Goal: Task Accomplishment & Management: Manage account settings

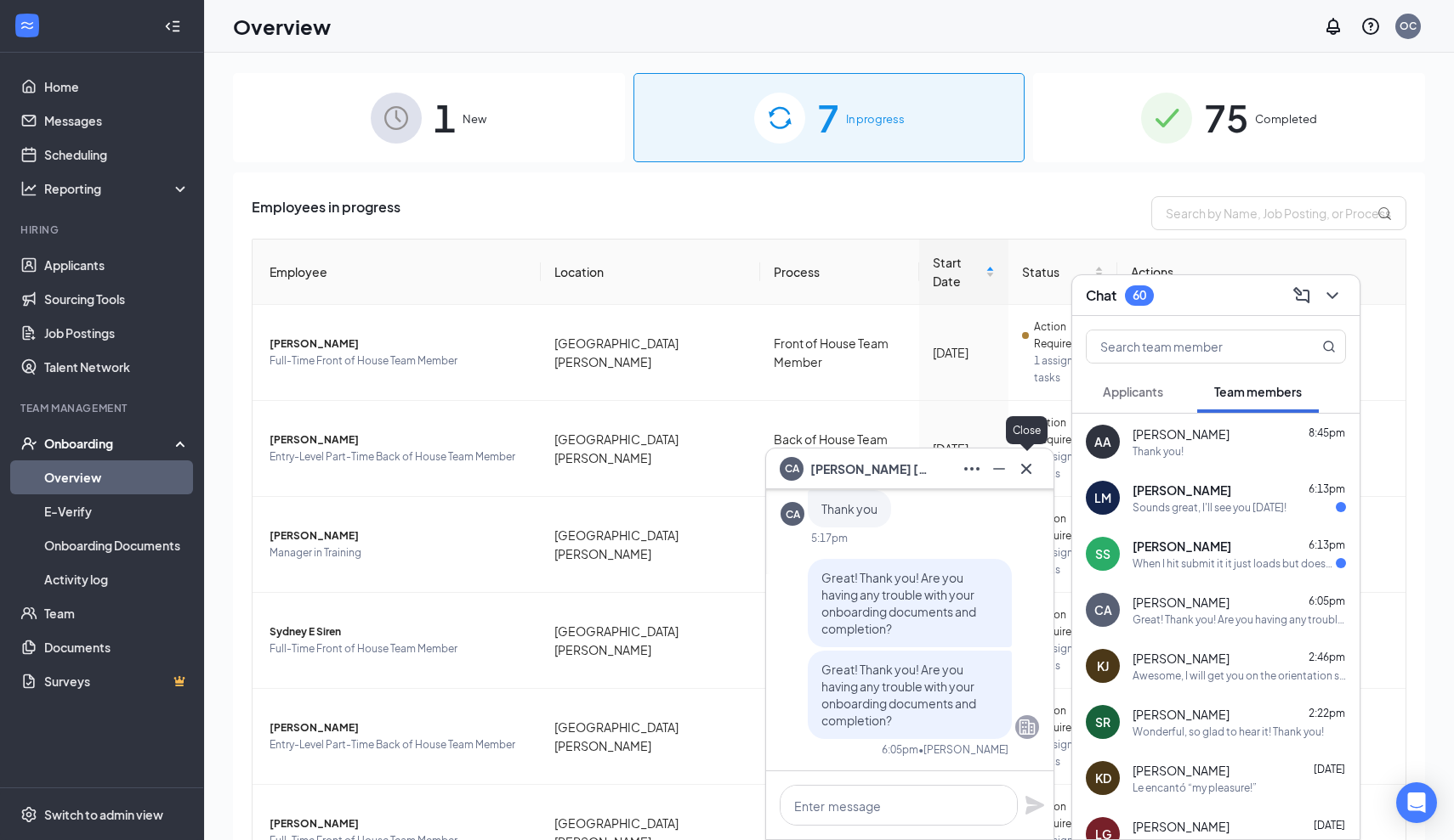
click at [1023, 473] on icon "Cross" at bounding box center [1026, 469] width 21 height 21
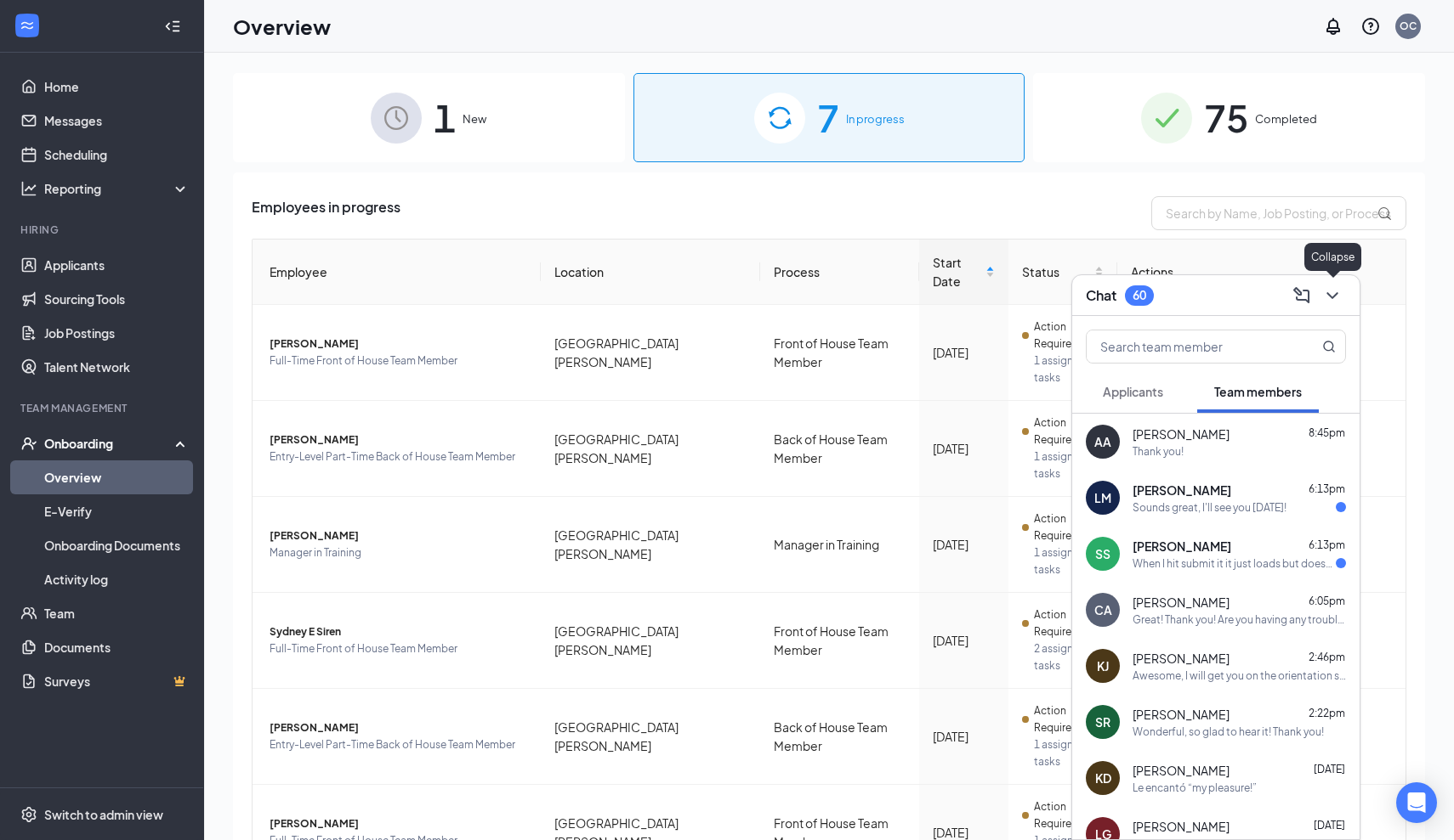
click at [1332, 299] on icon "ChevronDown" at bounding box center [1333, 296] width 21 height 21
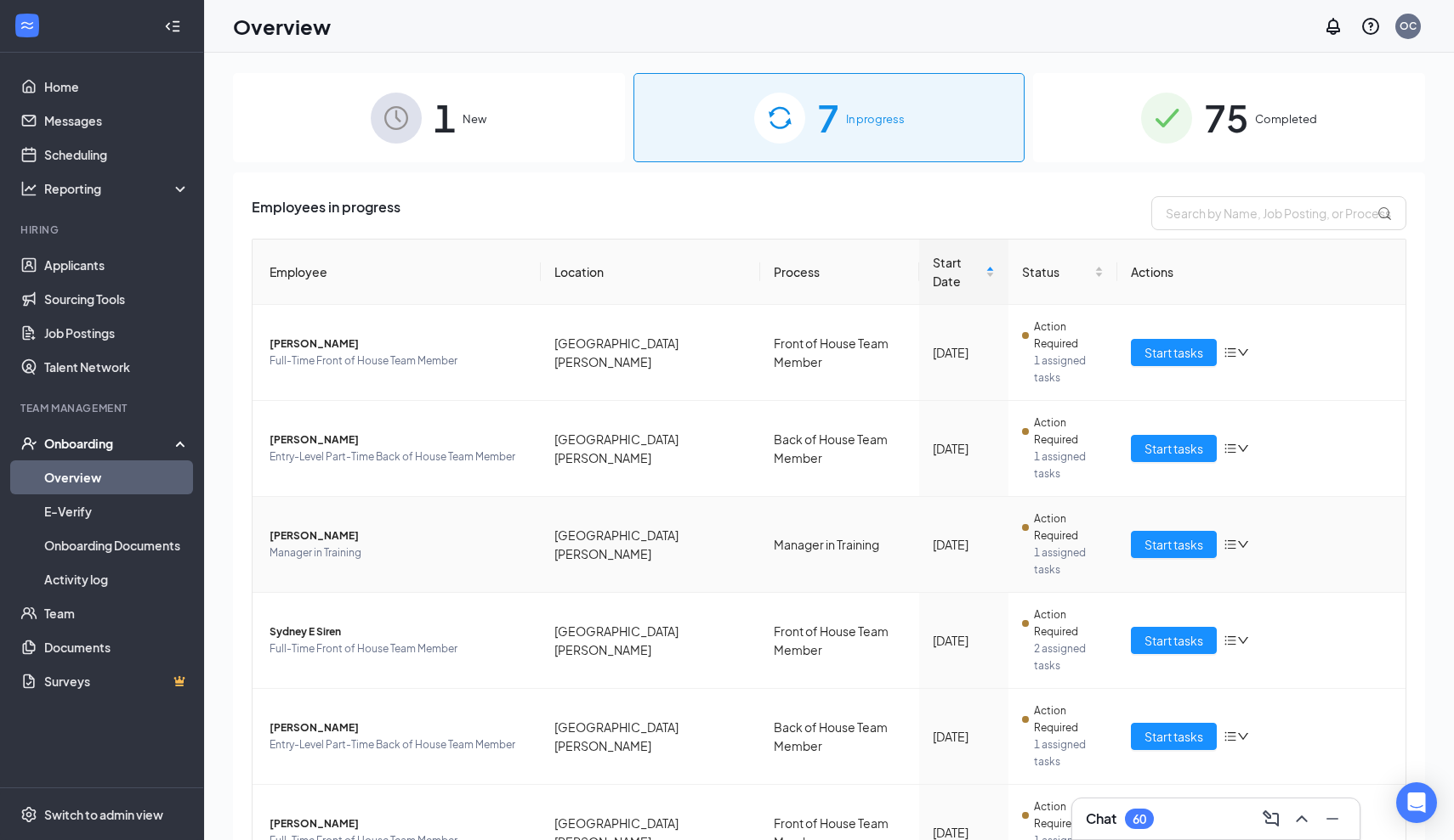
click at [352, 545] on span "Manager in Training" at bounding box center [399, 553] width 258 height 17
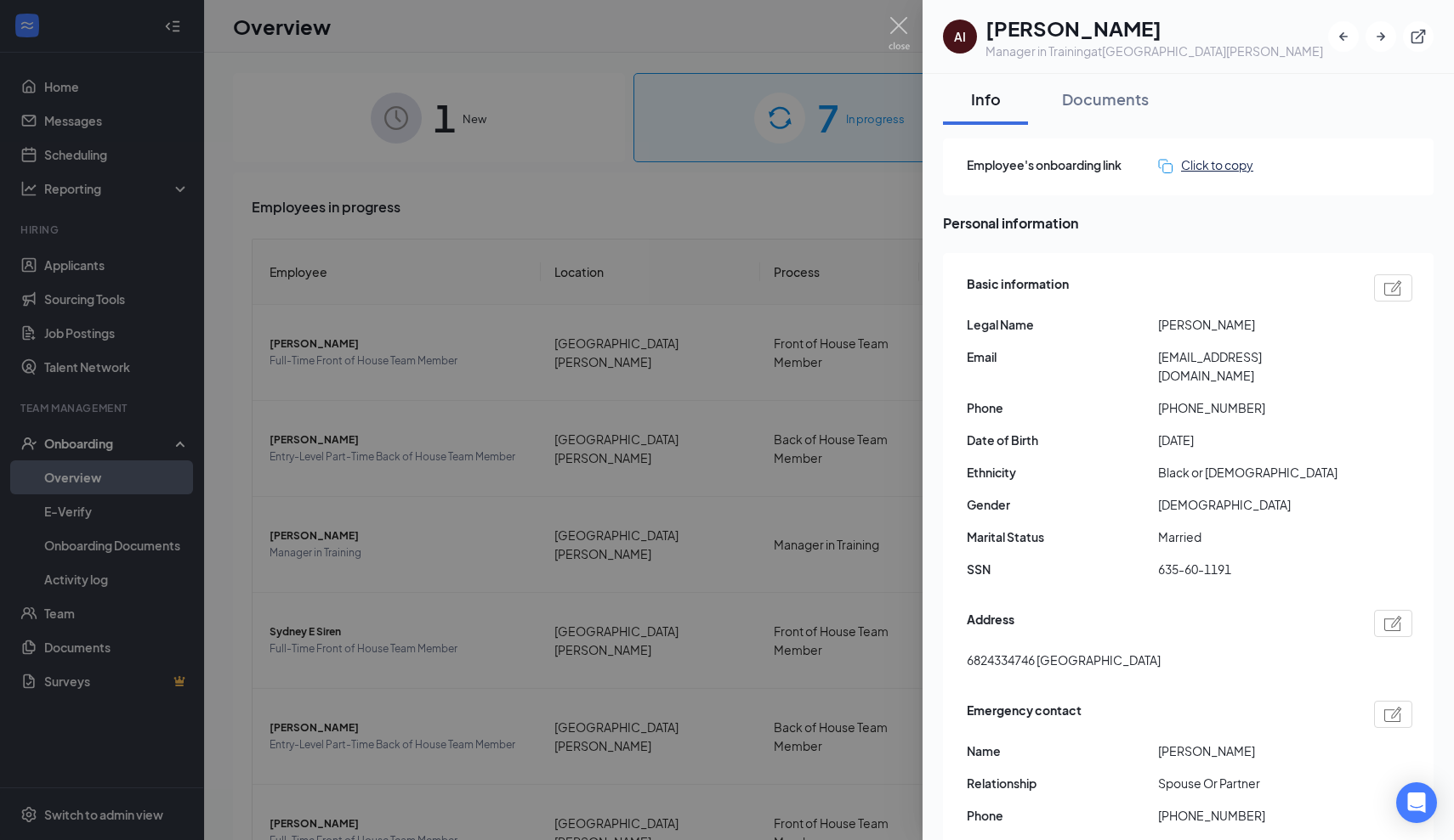
click at [1204, 158] on div "Click to copy" at bounding box center [1206, 165] width 95 height 19
click at [1128, 106] on div "Documents" at bounding box center [1105, 99] width 87 height 21
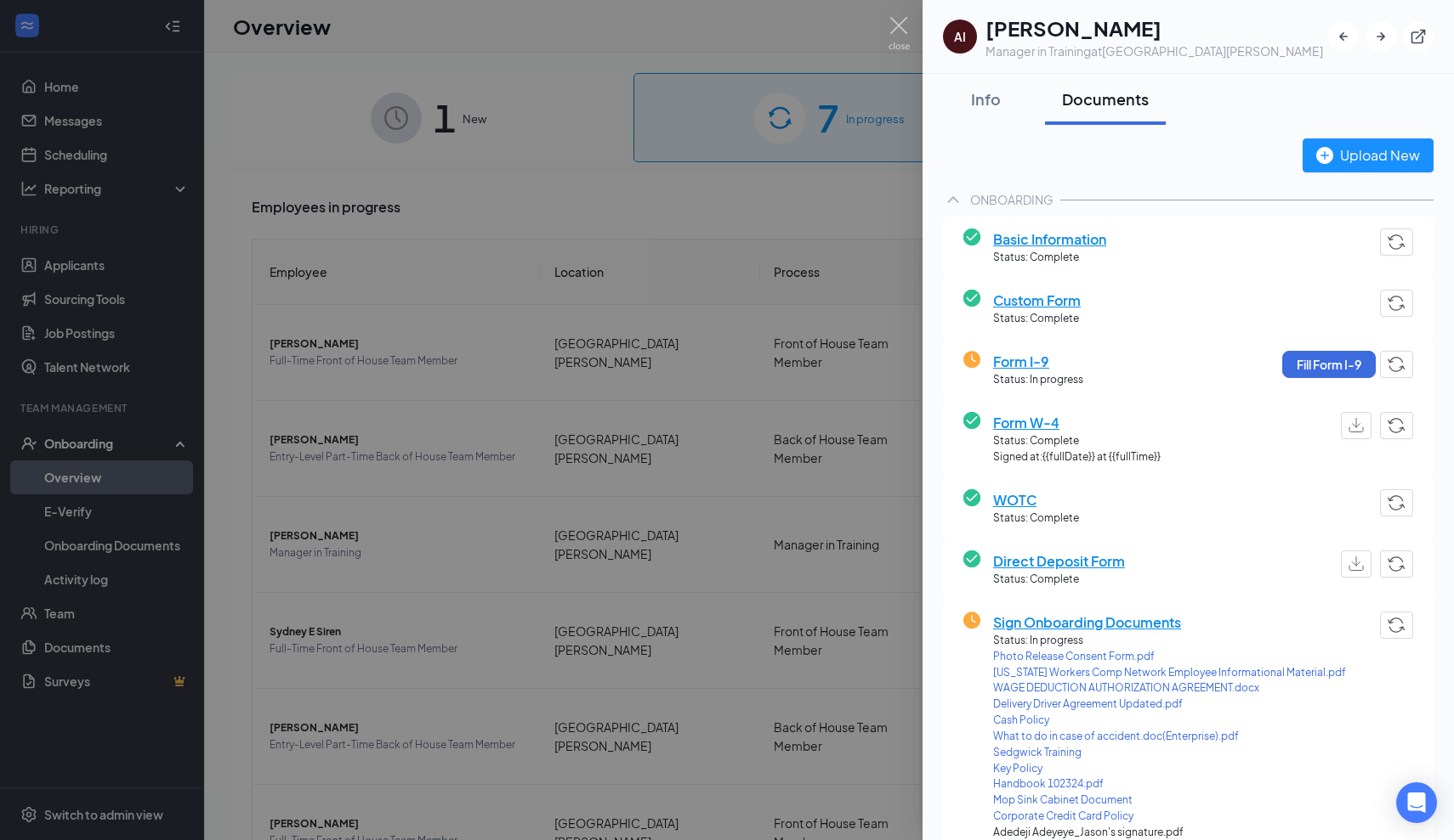
click at [906, 30] on img at bounding box center [898, 34] width 21 height 34
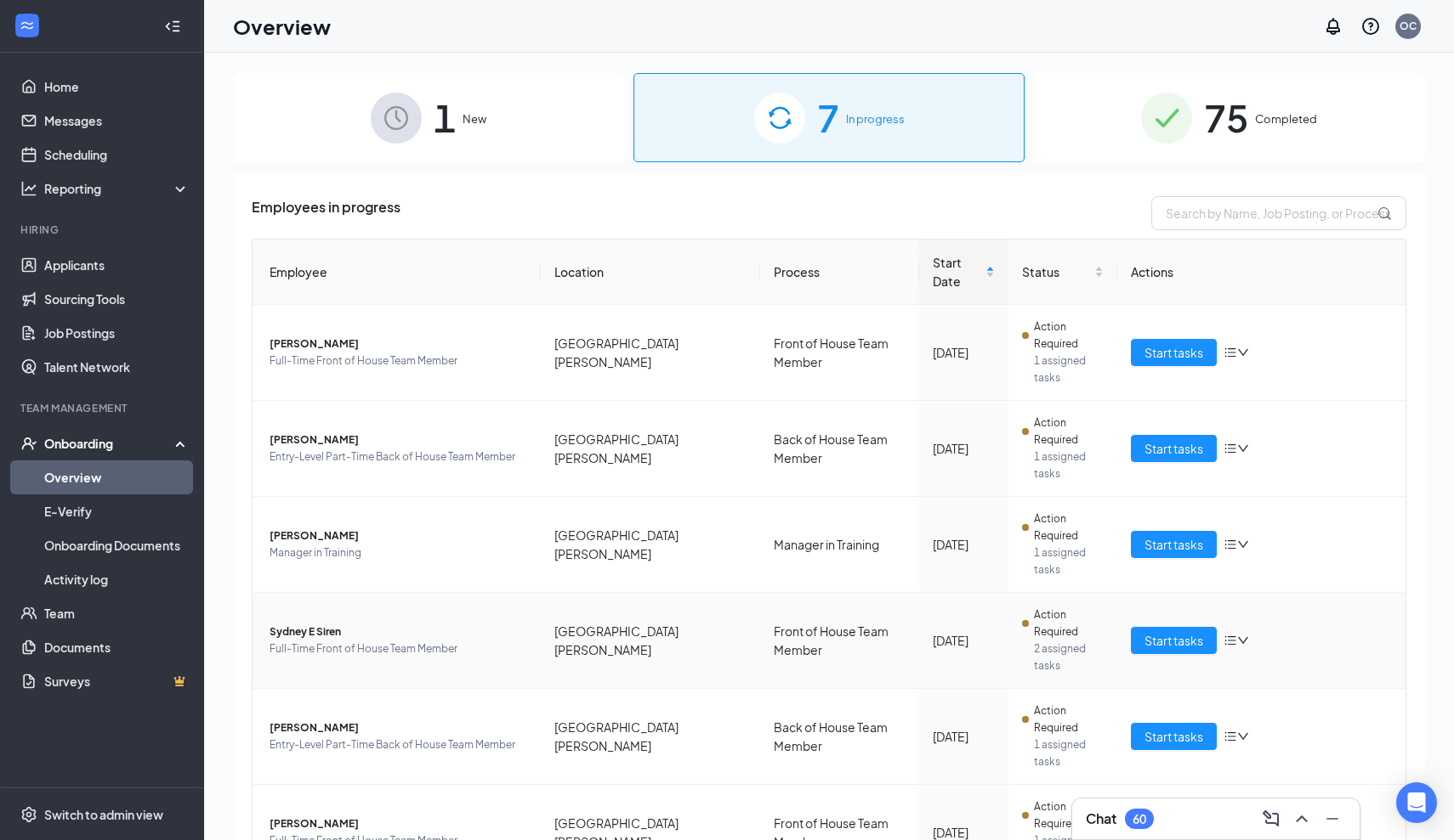
click at [448, 623] on span "Sydney E Siren" at bounding box center [399, 632] width 258 height 17
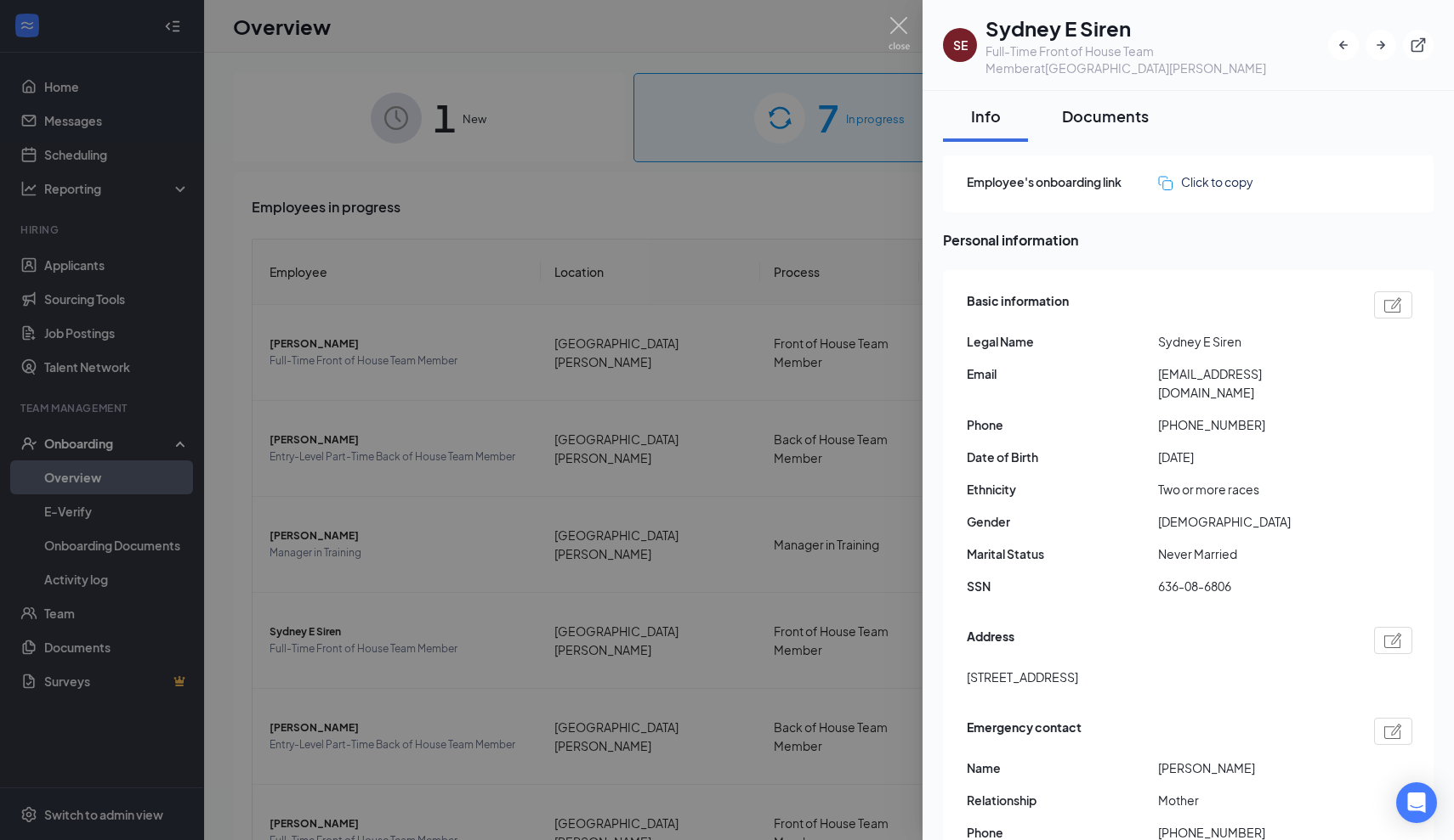
click at [1108, 116] on div "Documents" at bounding box center [1105, 116] width 87 height 21
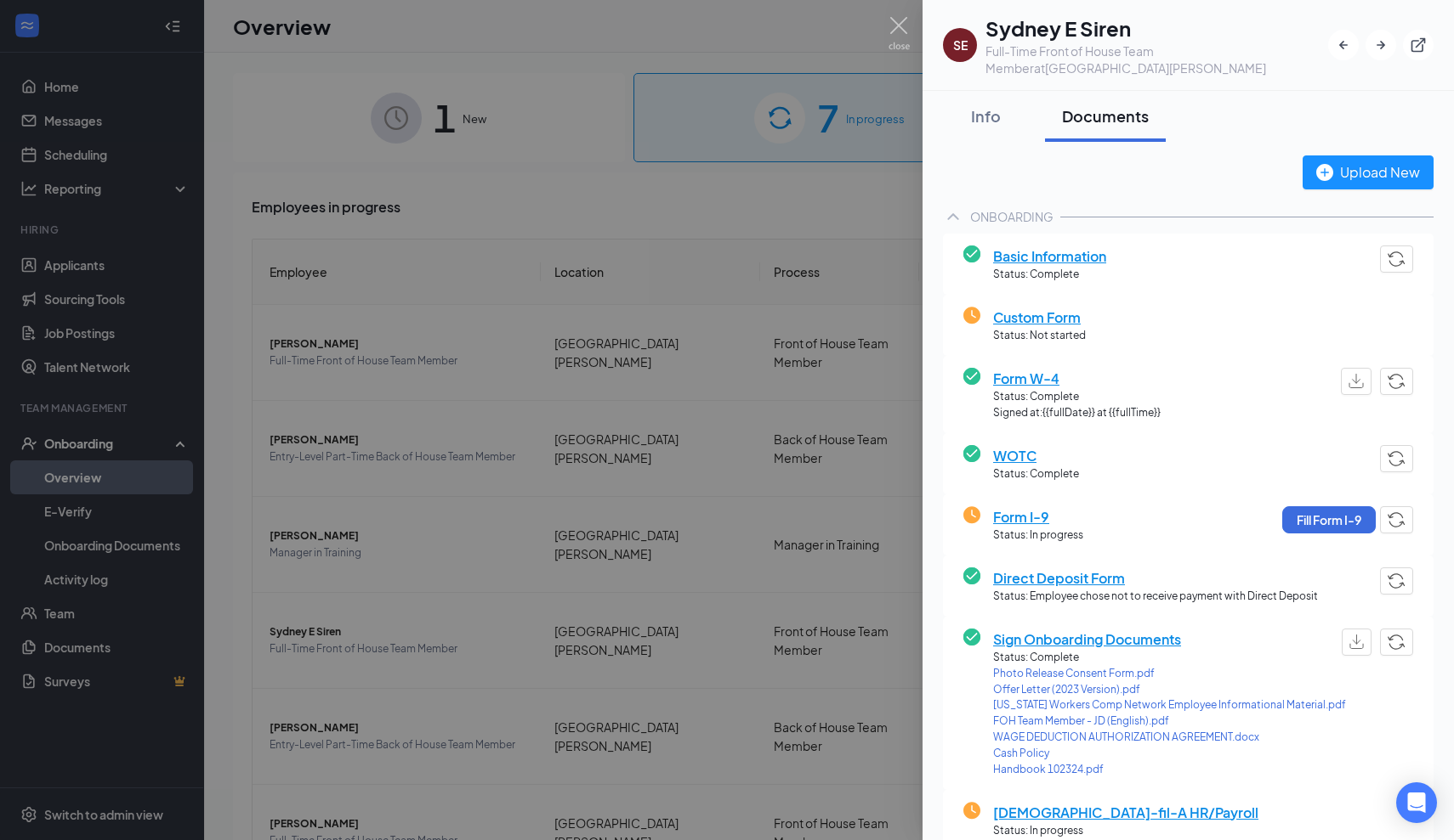
click at [1076, 322] on span "Custom Form" at bounding box center [1038, 317] width 92 height 21
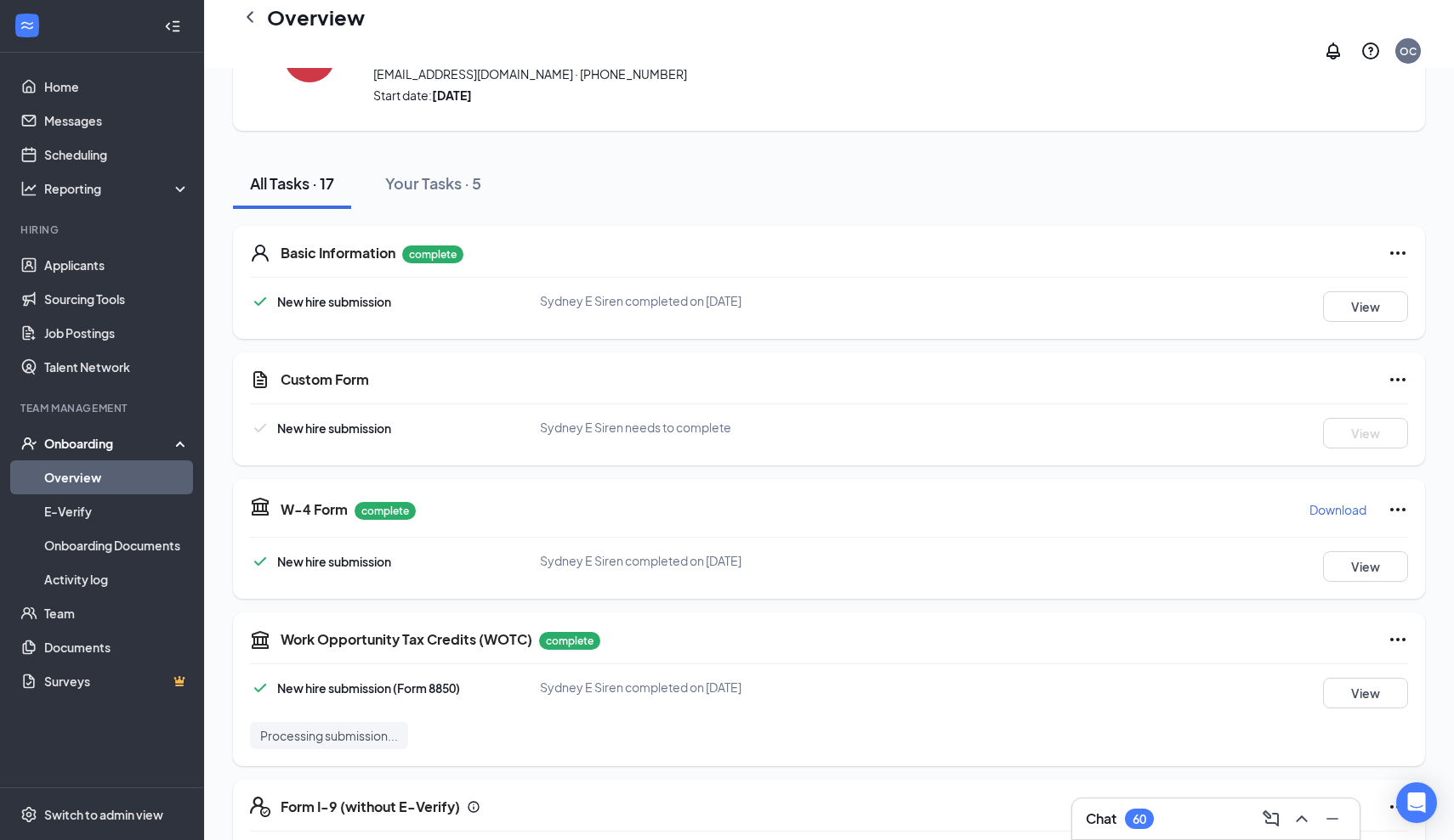
scroll to position [99, 0]
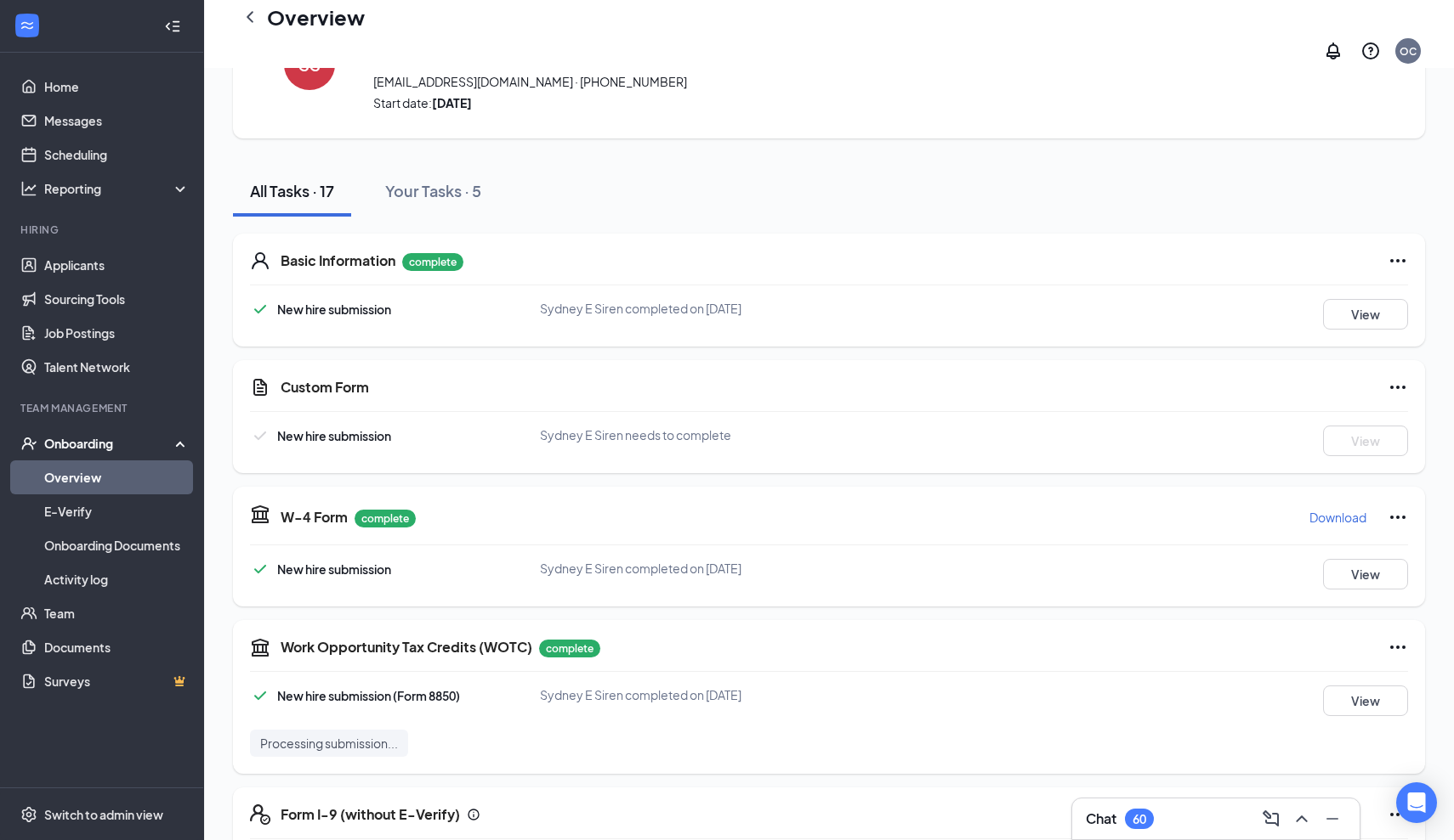
click at [1395, 377] on icon "Ellipses" at bounding box center [1398, 387] width 21 height 21
click at [280, 428] on span "New hire submission" at bounding box center [334, 436] width 114 height 15
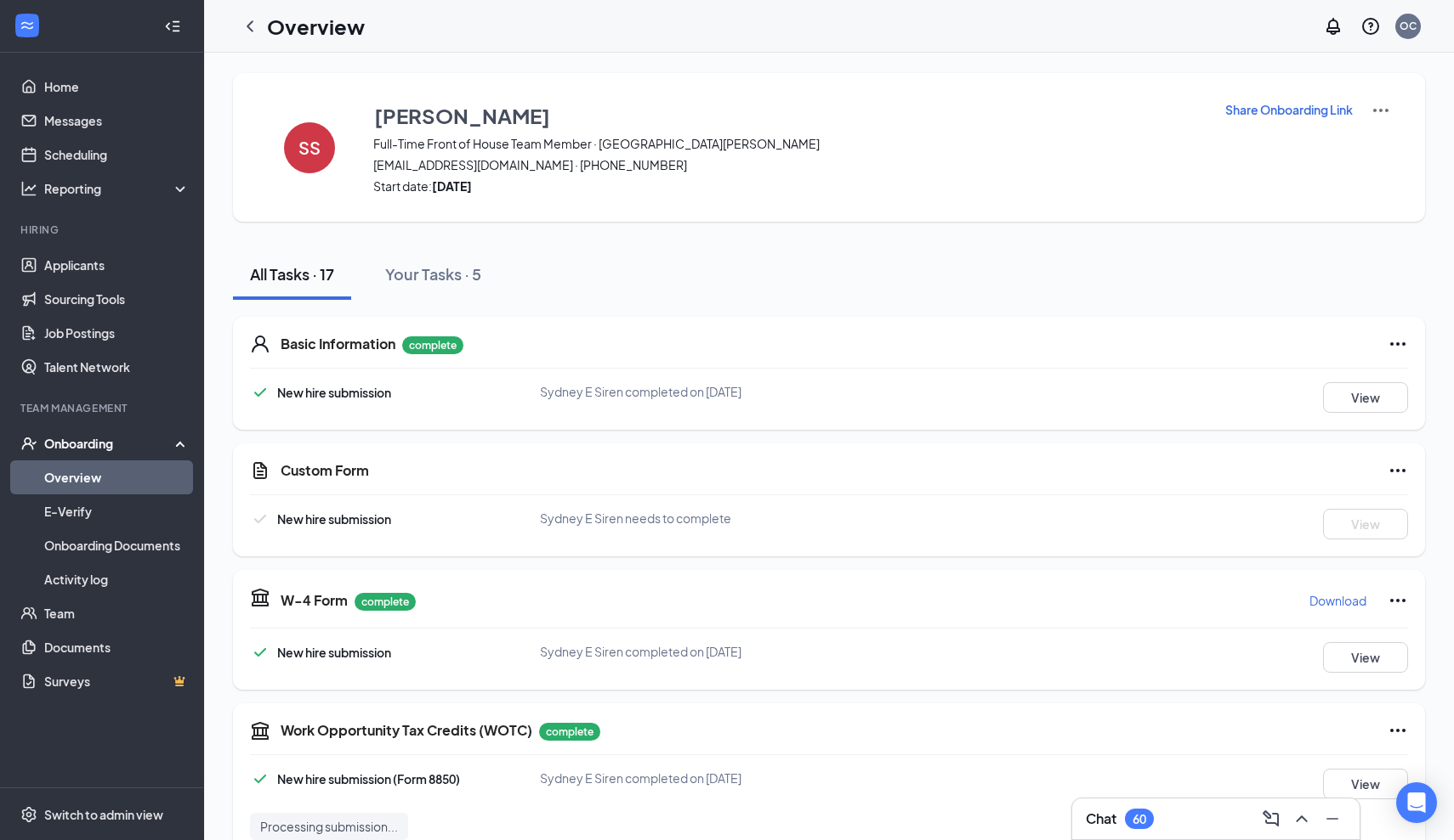
scroll to position [0, 0]
click at [453, 266] on div "Your Tasks · 5" at bounding box center [432, 273] width 96 height 21
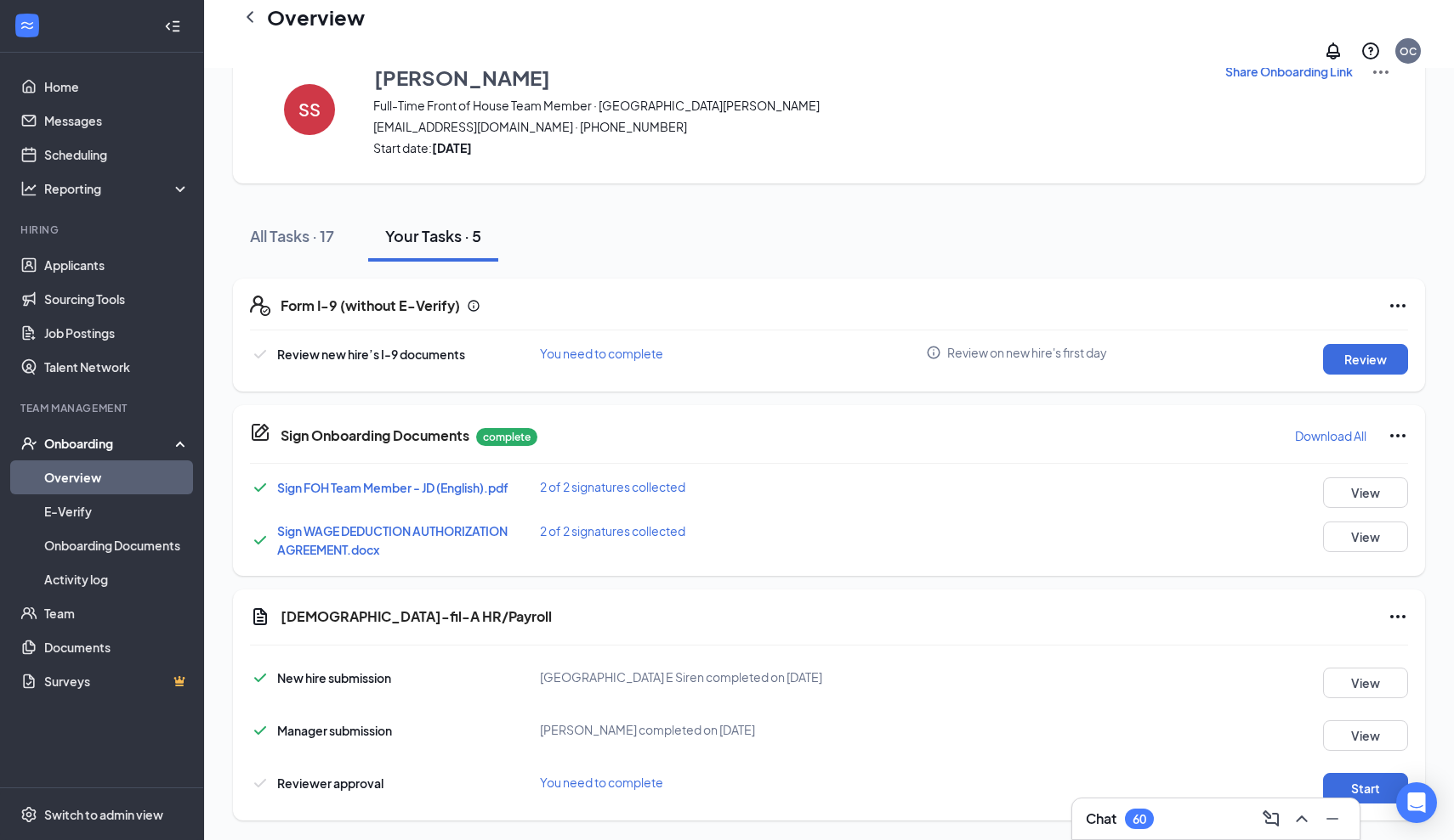
scroll to position [52, 0]
click at [302, 233] on button "All Tasks · 17" at bounding box center [291, 237] width 119 height 51
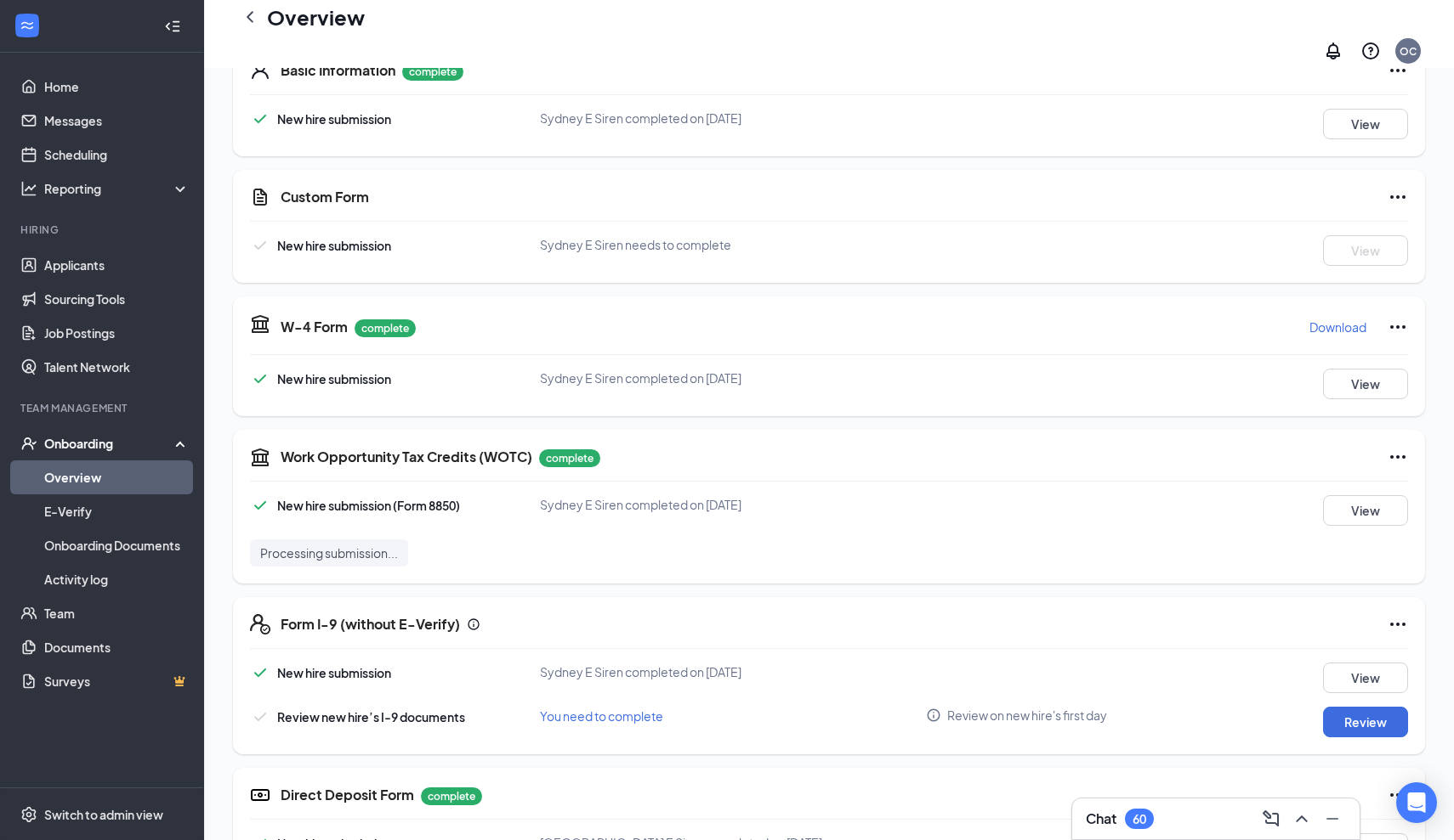
scroll to position [259, 0]
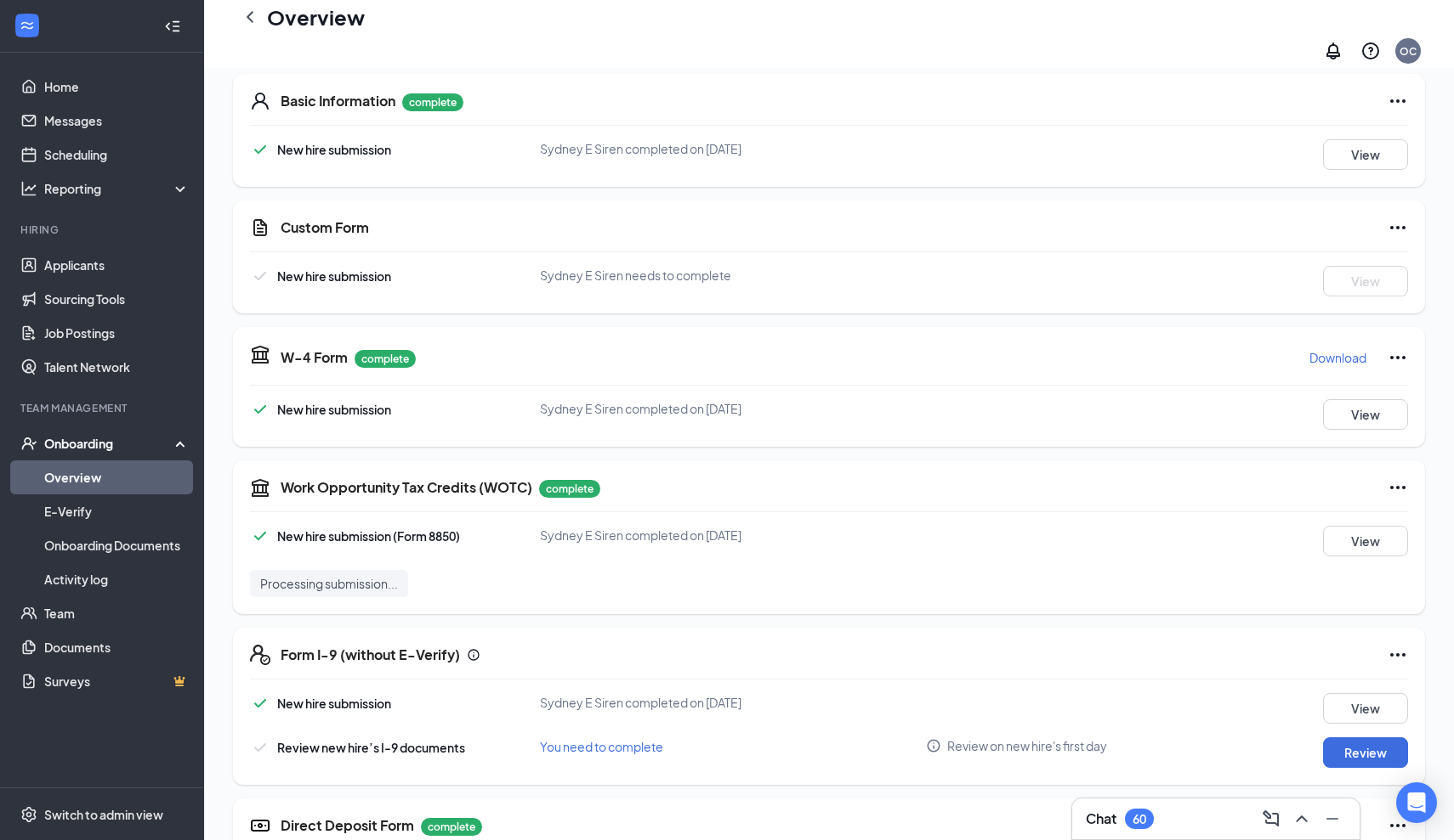
click at [1146, 812] on div "60" at bounding box center [1139, 819] width 14 height 14
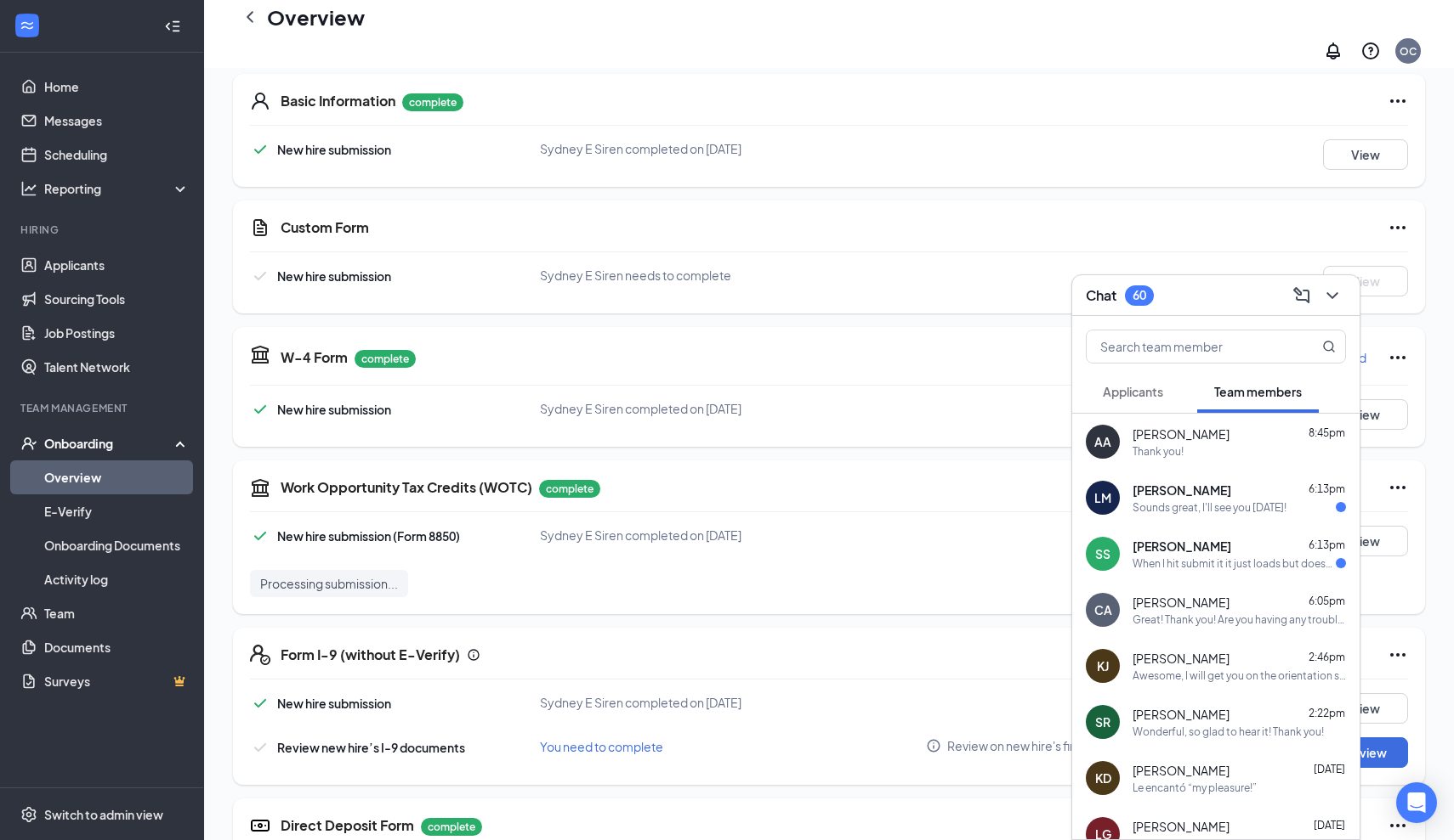
click at [1239, 451] on div "Thank you!" at bounding box center [1239, 451] width 214 height 14
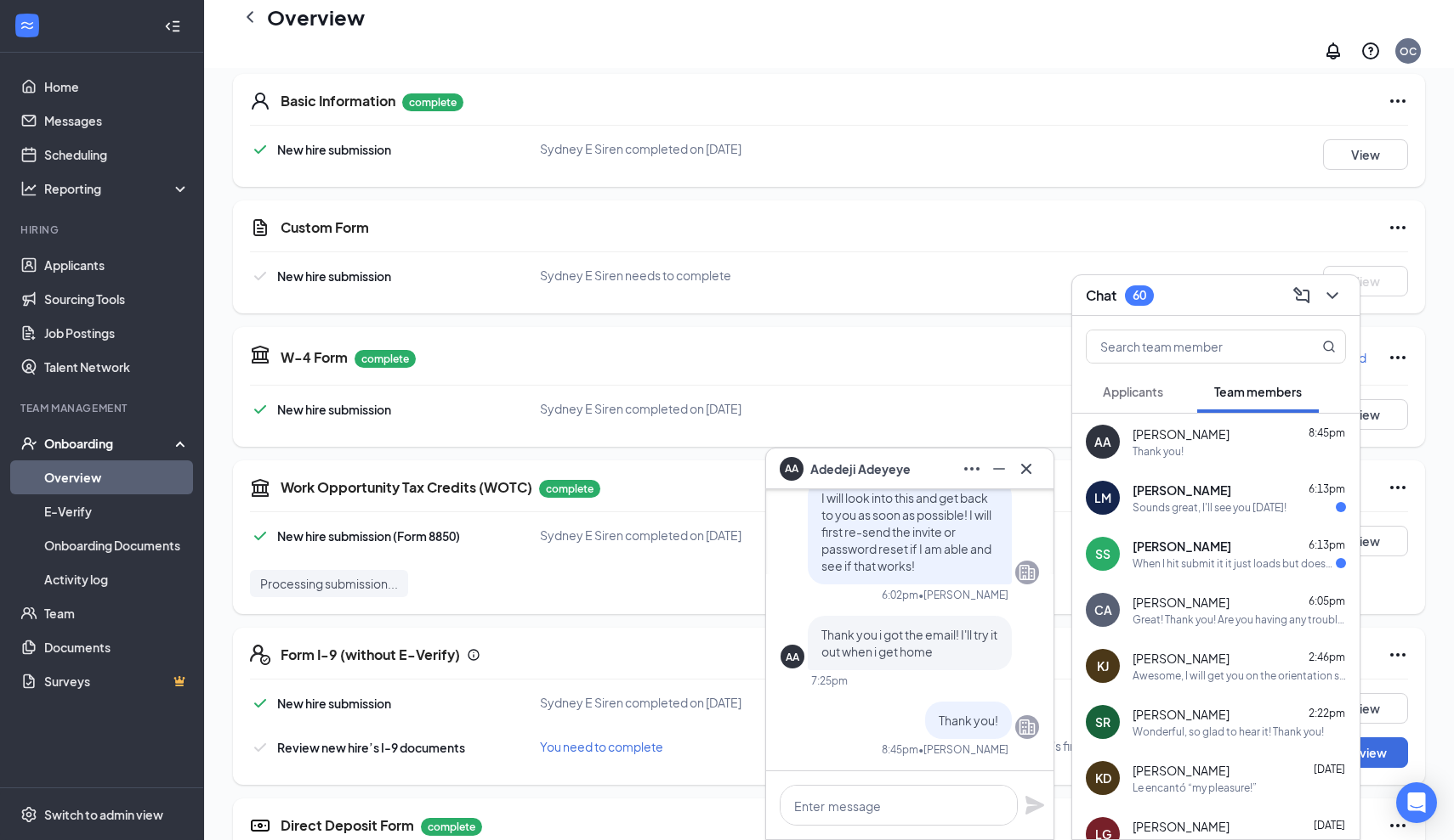
scroll to position [0, 0]
click at [1026, 475] on icon "Cross" at bounding box center [1026, 469] width 21 height 21
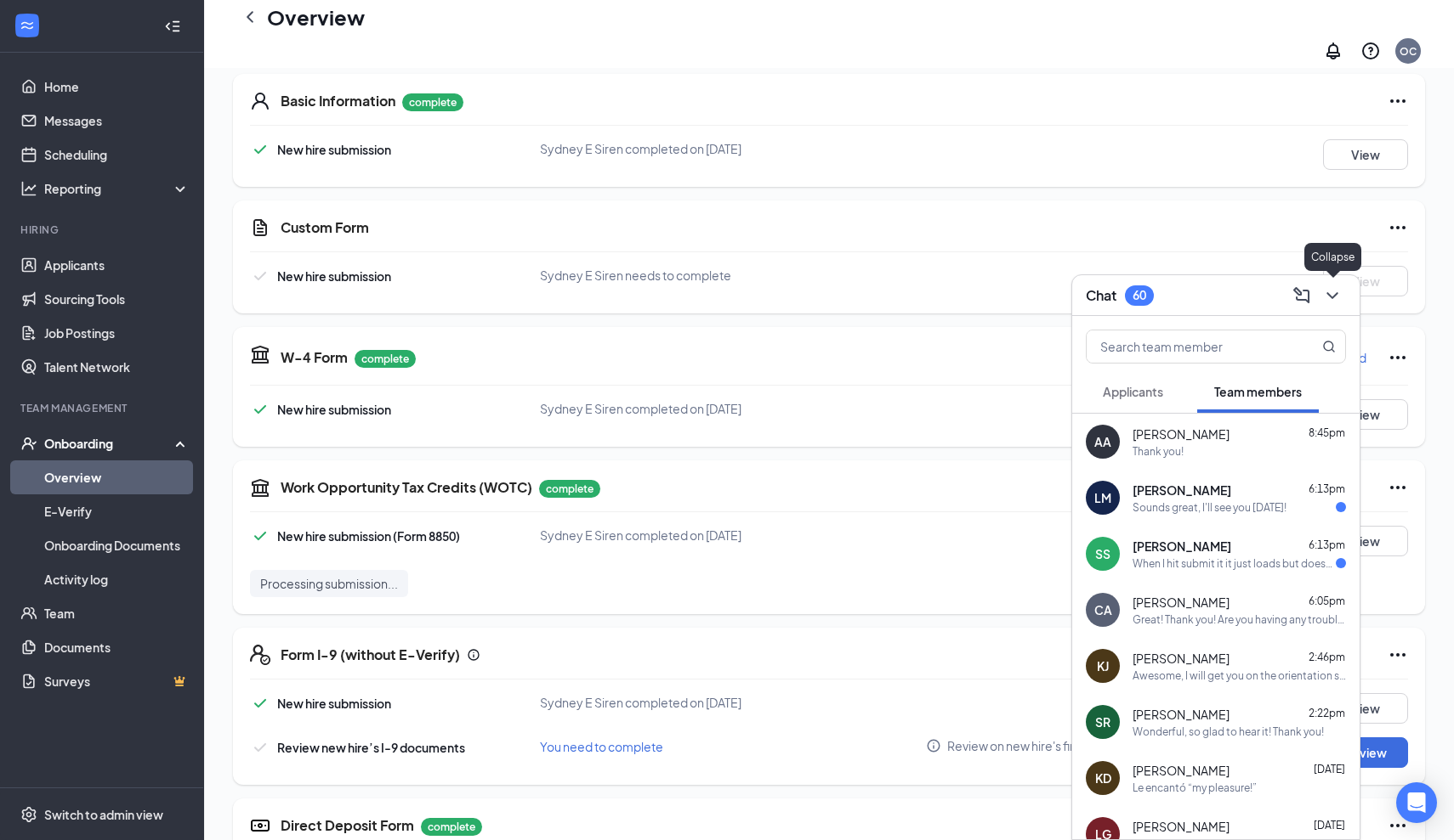
click at [1335, 287] on icon "ChevronDown" at bounding box center [1333, 296] width 21 height 21
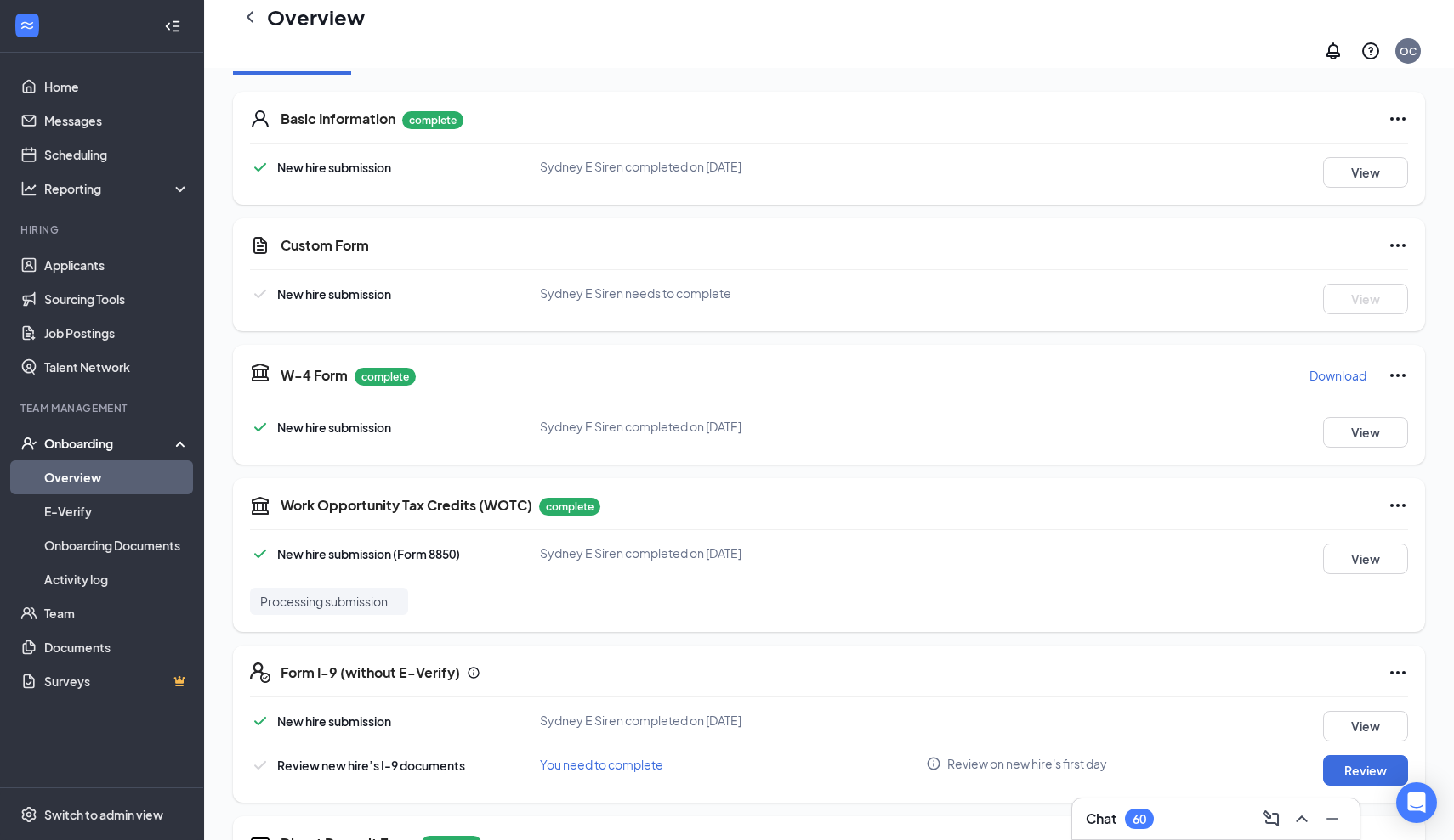
scroll to position [242, 0]
